Goal: Information Seeking & Learning: Check status

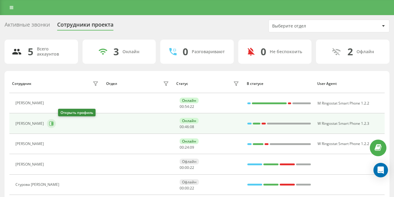
click at [56, 121] on button at bounding box center [51, 123] width 9 height 9
click at [54, 124] on icon at bounding box center [51, 123] width 5 height 5
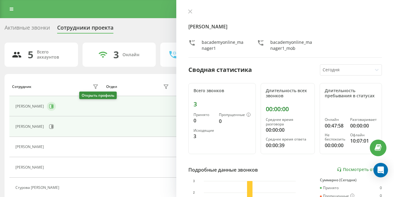
click at [56, 103] on button at bounding box center [51, 106] width 9 height 9
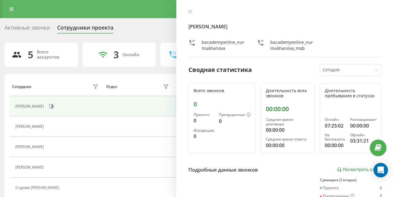
click at [190, 9] on div "[PERSON_NAME] bacademyonline_nurmukhanova_mob Сводная статистика [DATE] Всего з…" at bounding box center [285, 98] width 218 height 197
click at [189, 14] on button at bounding box center [190, 12] width 8 height 6
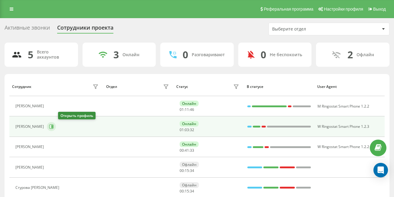
click at [54, 125] on icon at bounding box center [51, 126] width 5 height 5
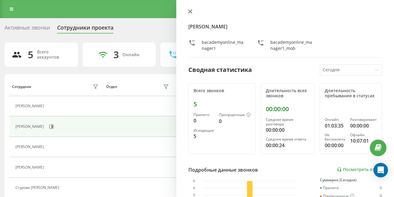
click at [191, 9] on icon at bounding box center [190, 11] width 4 height 4
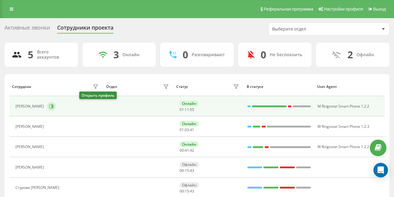
click at [56, 109] on button at bounding box center [51, 106] width 9 height 9
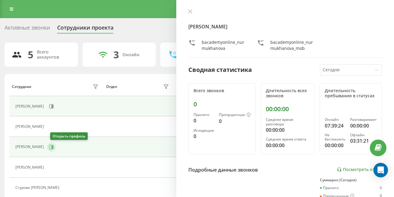
click at [56, 144] on button at bounding box center [51, 147] width 9 height 9
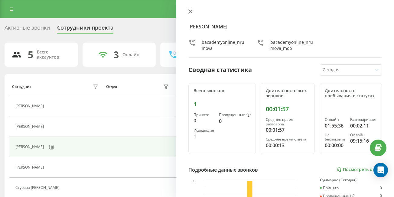
click at [191, 11] on icon at bounding box center [190, 12] width 4 height 4
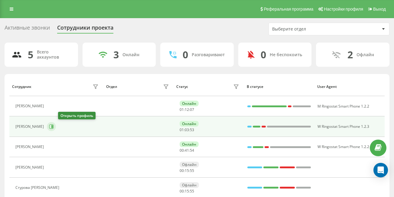
click at [54, 126] on icon at bounding box center [51, 126] width 5 height 5
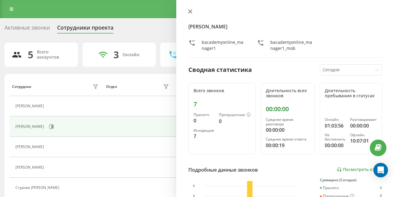
click at [191, 10] on icon at bounding box center [190, 12] width 4 height 4
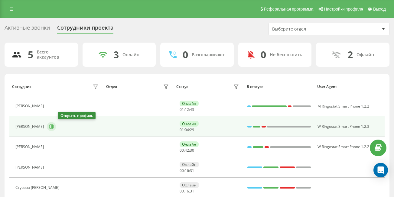
click at [56, 124] on button at bounding box center [51, 126] width 9 height 9
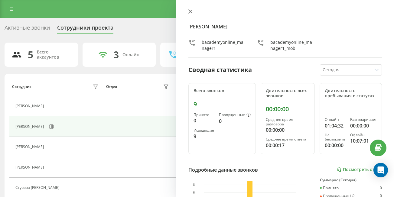
click at [190, 13] on icon at bounding box center [190, 11] width 4 height 4
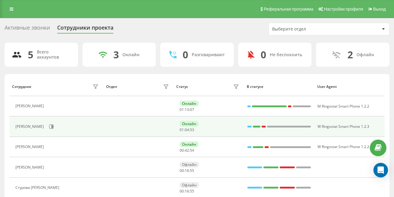
click at [67, 123] on div "[PERSON_NAME]" at bounding box center [57, 127] width 84 height 10
click at [54, 125] on icon at bounding box center [51, 127] width 5 height 5
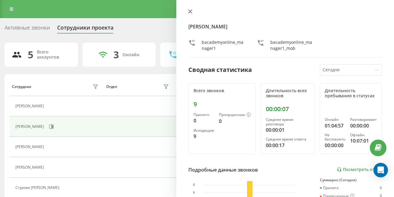
click at [191, 12] on icon at bounding box center [190, 12] width 4 height 4
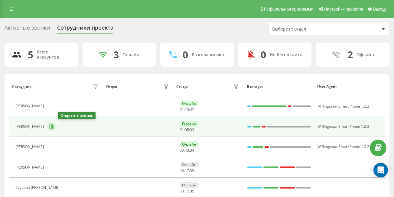
click at [54, 127] on icon at bounding box center [51, 126] width 5 height 5
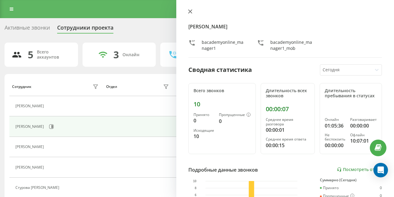
click at [188, 11] on button at bounding box center [190, 12] width 8 height 6
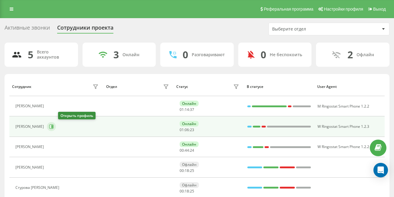
click at [54, 125] on icon at bounding box center [51, 126] width 5 height 5
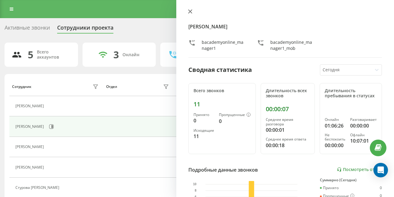
click at [191, 11] on icon at bounding box center [190, 12] width 4 height 4
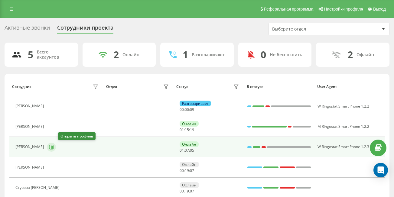
click at [54, 149] on icon at bounding box center [51, 147] width 5 height 5
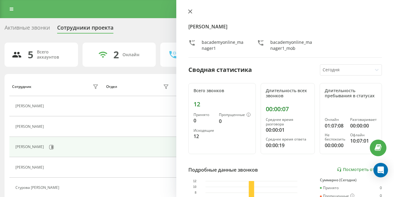
click at [189, 13] on icon at bounding box center [190, 11] width 4 height 4
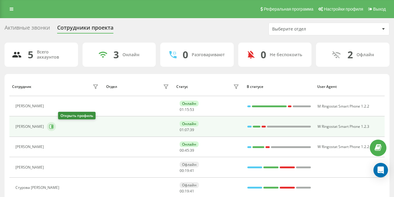
click at [54, 128] on icon at bounding box center [51, 127] width 5 height 5
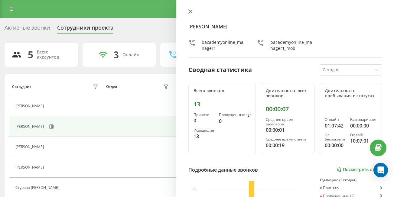
click at [191, 12] on icon at bounding box center [190, 11] width 4 height 4
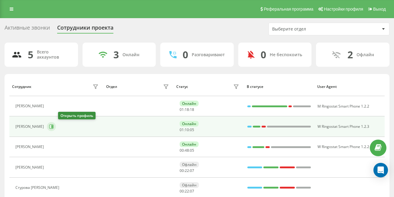
click at [56, 129] on button at bounding box center [51, 126] width 9 height 9
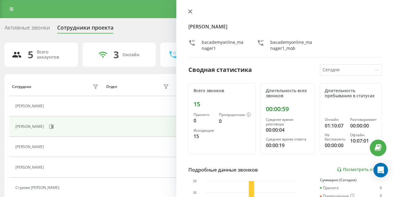
click at [190, 15] on button at bounding box center [190, 12] width 8 height 6
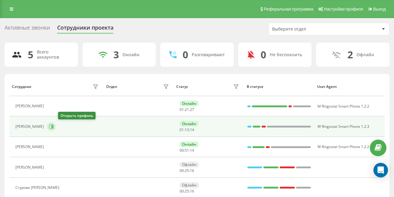
click at [54, 129] on icon at bounding box center [51, 126] width 5 height 5
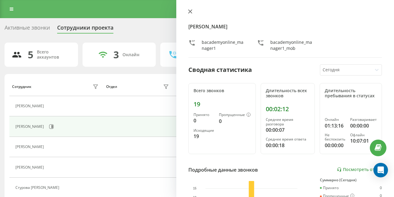
click at [188, 10] on icon at bounding box center [190, 12] width 4 height 4
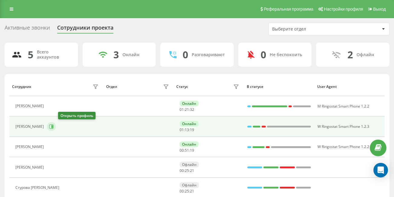
click at [54, 126] on icon at bounding box center [51, 126] width 5 height 5
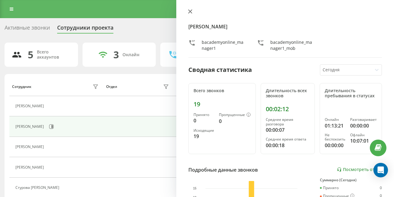
click at [192, 11] on icon at bounding box center [190, 11] width 4 height 4
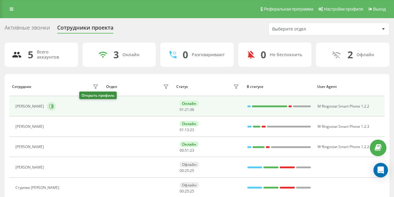
click at [54, 107] on icon at bounding box center [51, 106] width 5 height 5
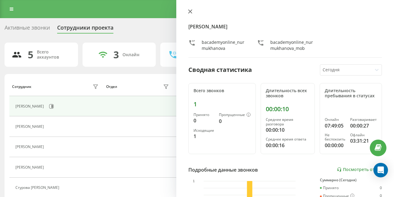
click at [193, 13] on button at bounding box center [190, 12] width 8 height 6
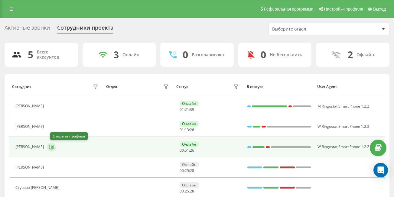
click at [53, 146] on icon at bounding box center [52, 146] width 2 height 3
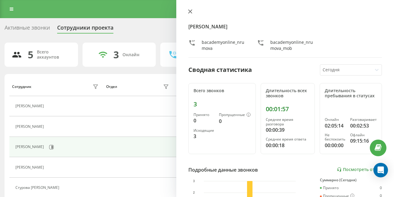
click at [191, 13] on icon at bounding box center [190, 12] width 4 height 4
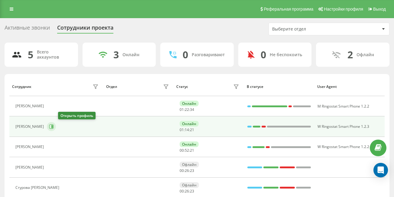
click at [56, 124] on button at bounding box center [51, 126] width 9 height 9
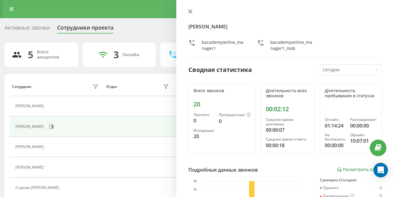
click at [189, 10] on icon at bounding box center [190, 12] width 4 height 4
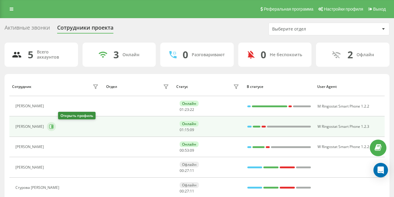
click at [54, 128] on icon at bounding box center [51, 126] width 5 height 5
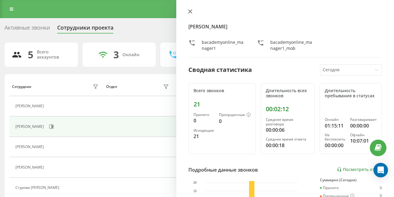
click at [190, 11] on icon at bounding box center [190, 11] width 4 height 4
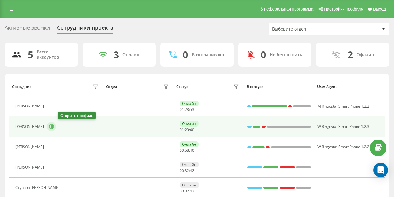
click at [53, 125] on icon at bounding box center [52, 126] width 2 height 3
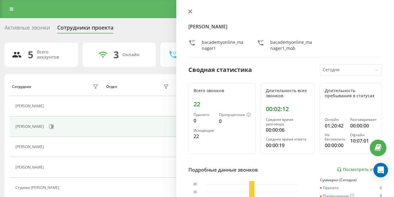
click at [188, 14] on button at bounding box center [190, 12] width 8 height 6
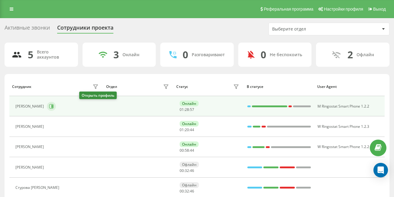
click at [54, 105] on icon at bounding box center [51, 106] width 5 height 5
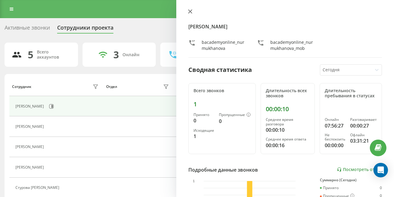
click at [191, 14] on button at bounding box center [190, 12] width 8 height 6
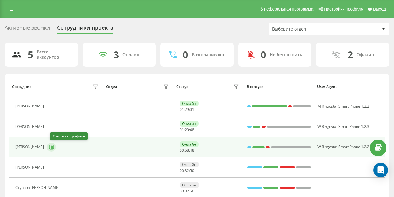
click at [56, 147] on button at bounding box center [51, 147] width 9 height 9
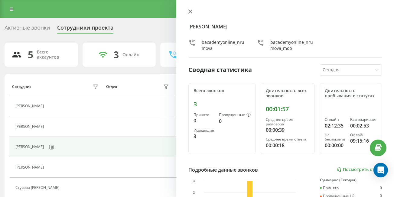
click at [191, 11] on icon at bounding box center [190, 11] width 4 height 4
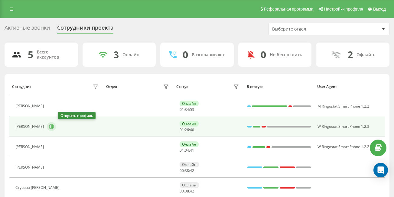
click at [53, 127] on icon at bounding box center [52, 126] width 2 height 3
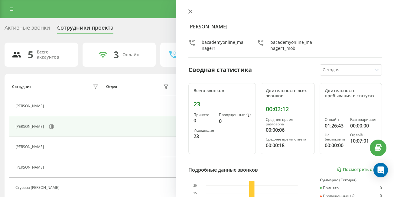
click at [191, 13] on icon at bounding box center [190, 11] width 4 height 4
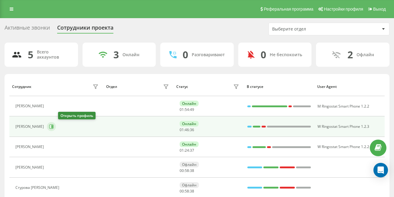
click at [53, 126] on icon at bounding box center [52, 126] width 2 height 3
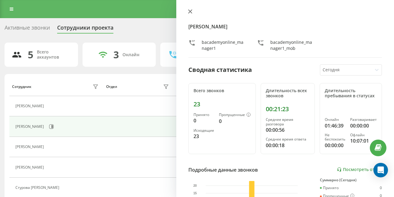
click at [191, 12] on icon at bounding box center [190, 12] width 4 height 4
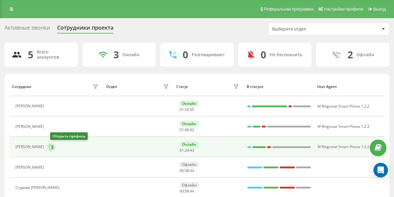
click at [54, 146] on icon at bounding box center [51, 147] width 5 height 5
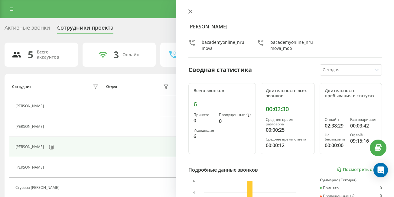
click at [190, 11] on icon at bounding box center [190, 12] width 4 height 4
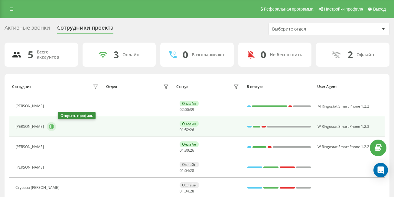
click at [54, 125] on icon at bounding box center [51, 126] width 5 height 5
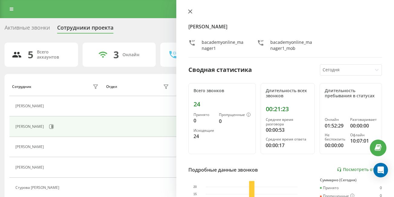
click at [189, 13] on icon at bounding box center [190, 12] width 4 height 4
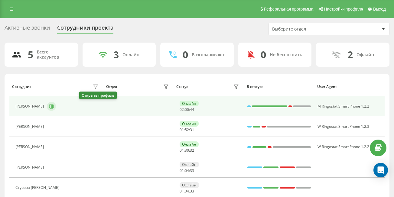
click at [54, 108] on icon at bounding box center [51, 106] width 5 height 5
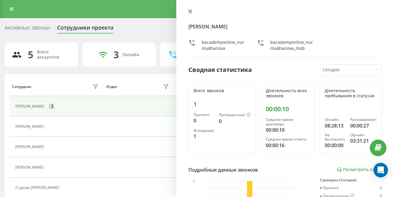
click at [189, 10] on icon at bounding box center [190, 12] width 4 height 4
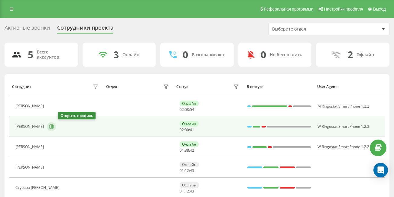
click at [54, 128] on icon at bounding box center [51, 127] width 5 height 5
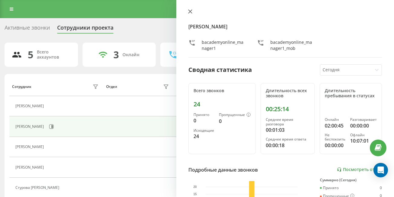
click at [187, 10] on button at bounding box center [190, 12] width 8 height 6
